Goal: Information Seeking & Learning: Check status

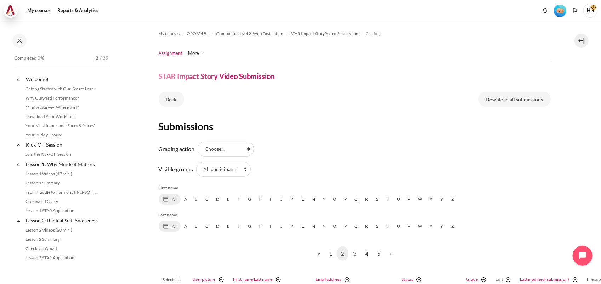
scroll to position [745, 0]
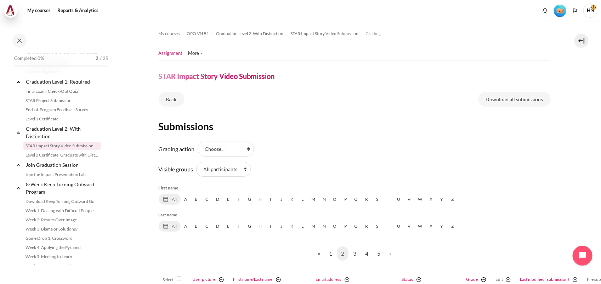
click at [11, 10] on img at bounding box center [11, 10] width 10 height 11
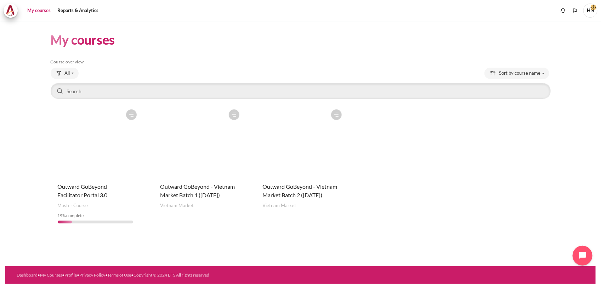
click at [297, 143] on figure "Content" at bounding box center [301, 141] width 90 height 71
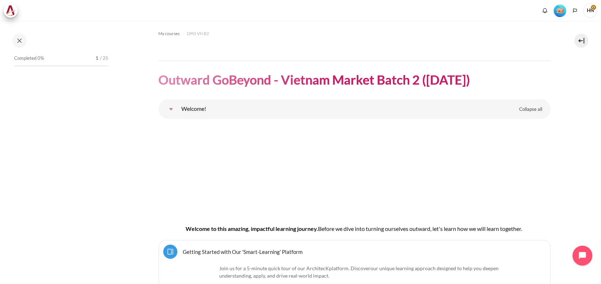
click at [560, 10] on img "Level #1" at bounding box center [560, 11] width 12 height 12
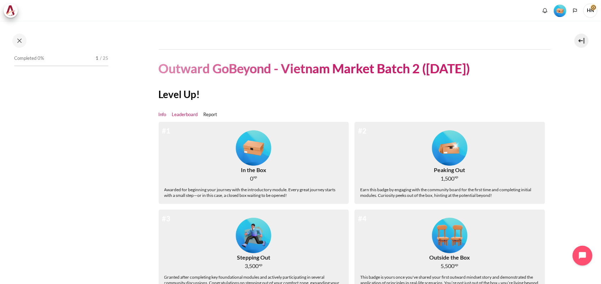
click at [185, 113] on link "Leaderboard" at bounding box center [185, 114] width 26 height 7
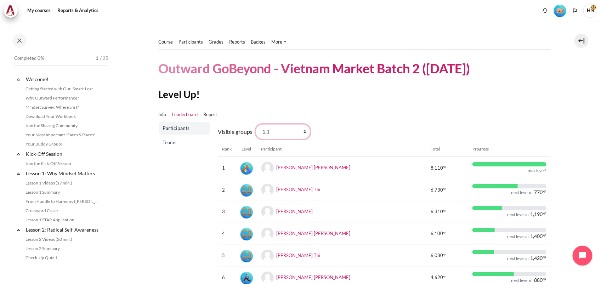
click at [304, 130] on select "All participants 2.1 2.2 2.3 2.4 2.5 2.6 2.7 2.8" at bounding box center [283, 131] width 55 height 15
select select "0"
click at [256, 124] on select "All participants 2.1 2.2 2.3 2.4 2.5 2.6 2.7 2.8" at bounding box center [283, 131] width 55 height 15
